Goal: Task Accomplishment & Management: Complete application form

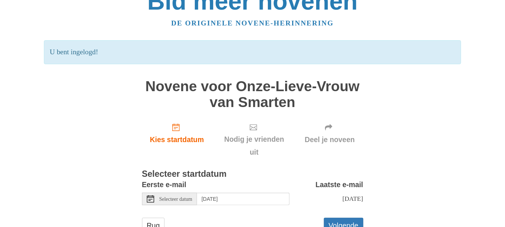
scroll to position [37, 0]
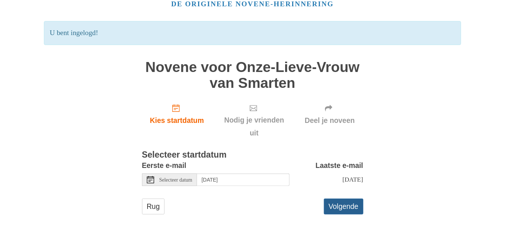
click at [346, 205] on font "Volgende" at bounding box center [344, 207] width 30 height 8
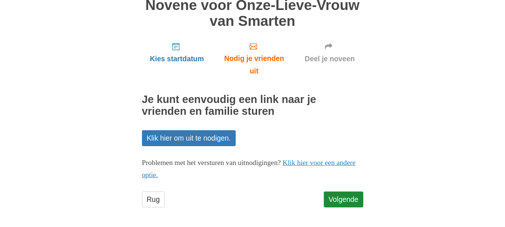
scroll to position [64, 0]
click at [345, 199] on font "Volgende" at bounding box center [344, 199] width 30 height 8
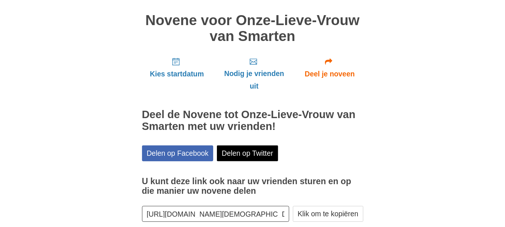
scroll to position [86, 0]
